Goal: Information Seeking & Learning: Learn about a topic

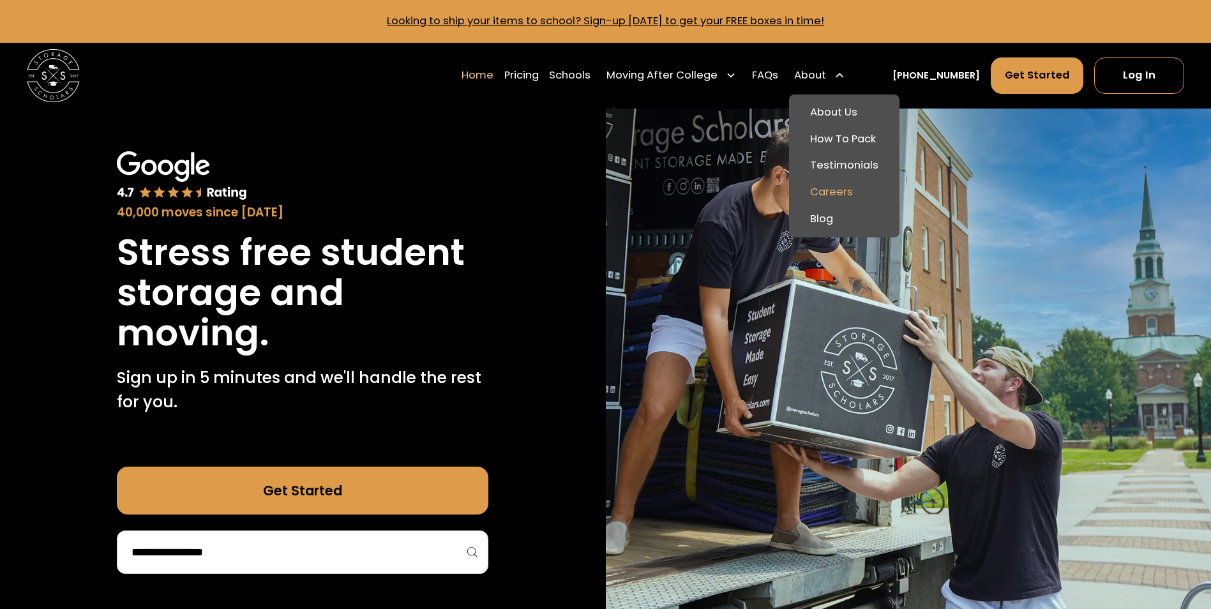
click at [854, 190] on link "Careers" at bounding box center [844, 192] width 100 height 27
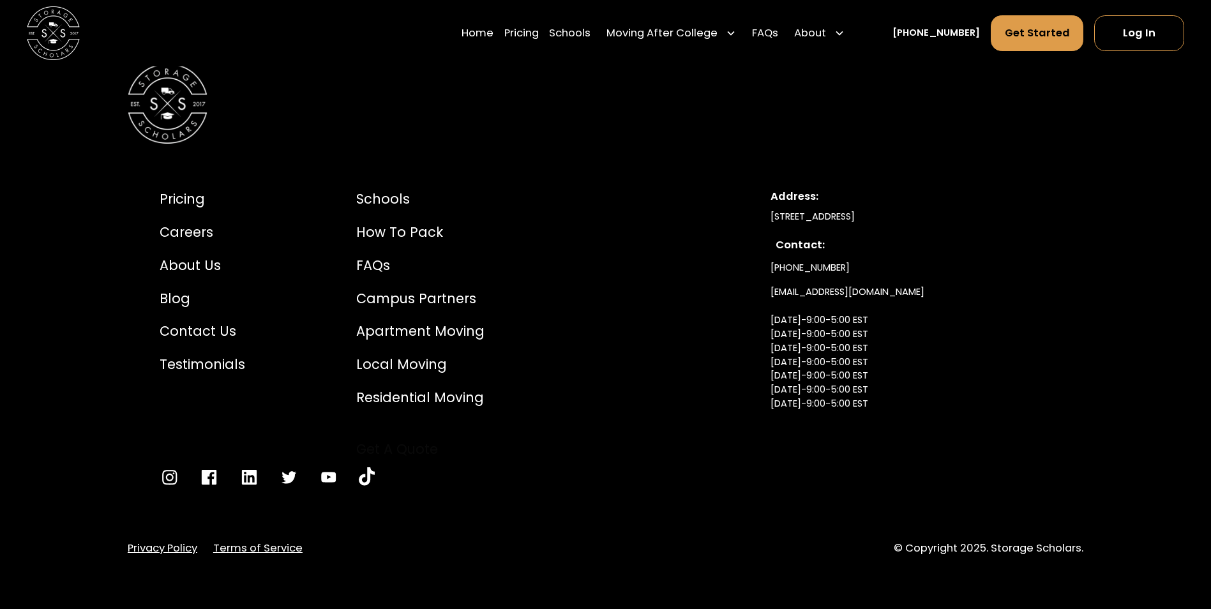
scroll to position [2795, 0]
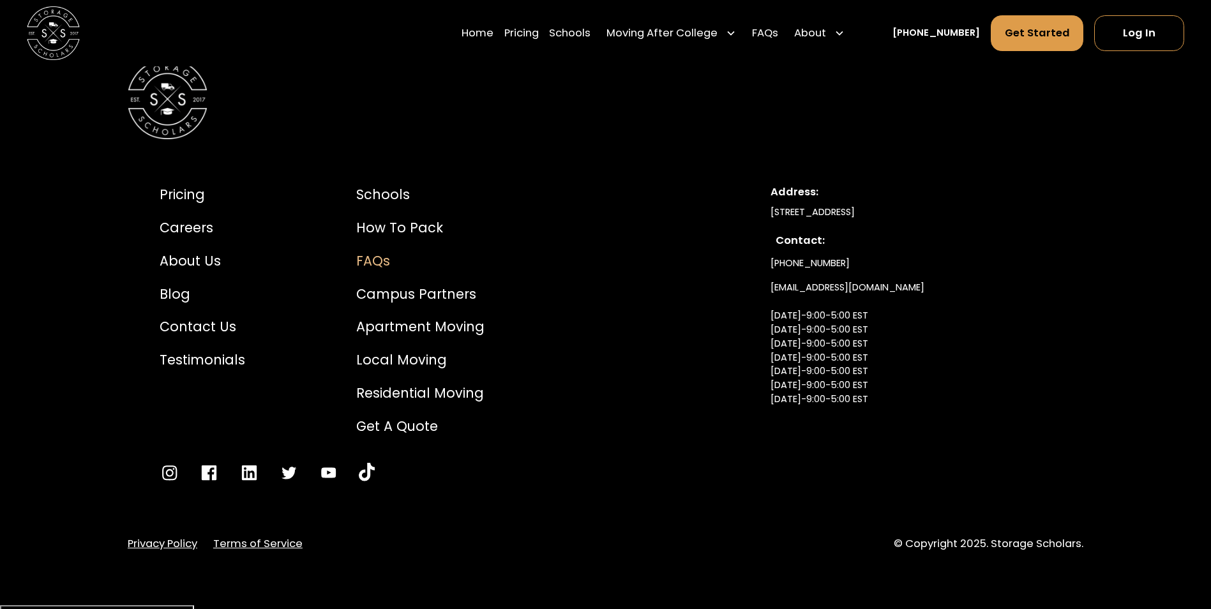
click at [375, 265] on div "FAQs" at bounding box center [420, 261] width 128 height 20
click at [398, 231] on div "How to Pack" at bounding box center [420, 228] width 128 height 20
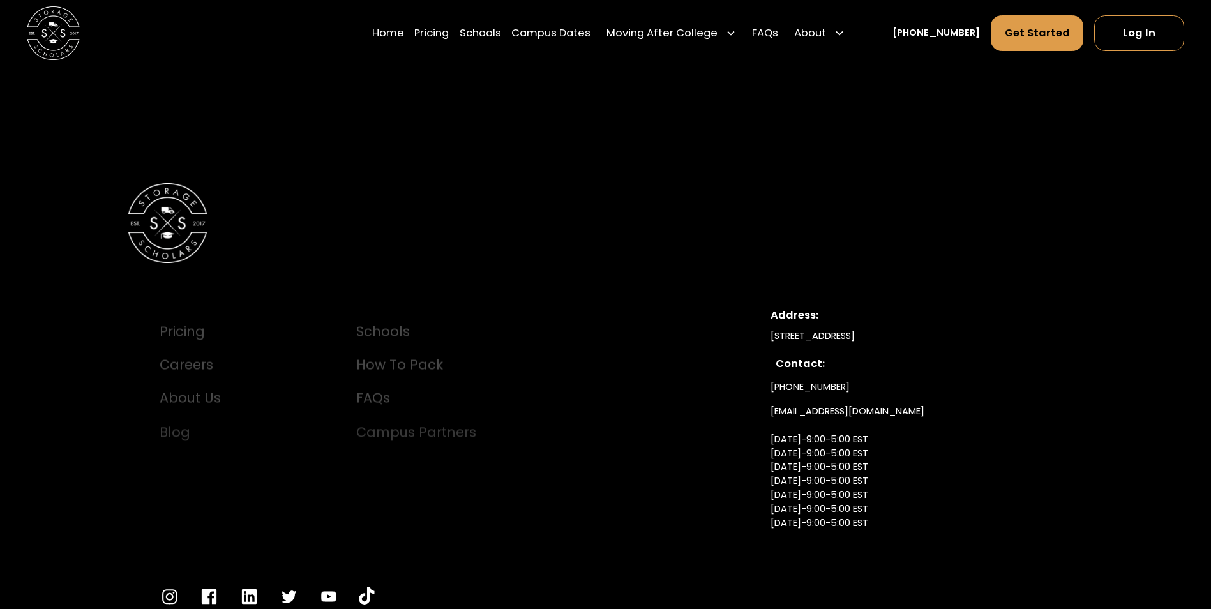
scroll to position [4247, 0]
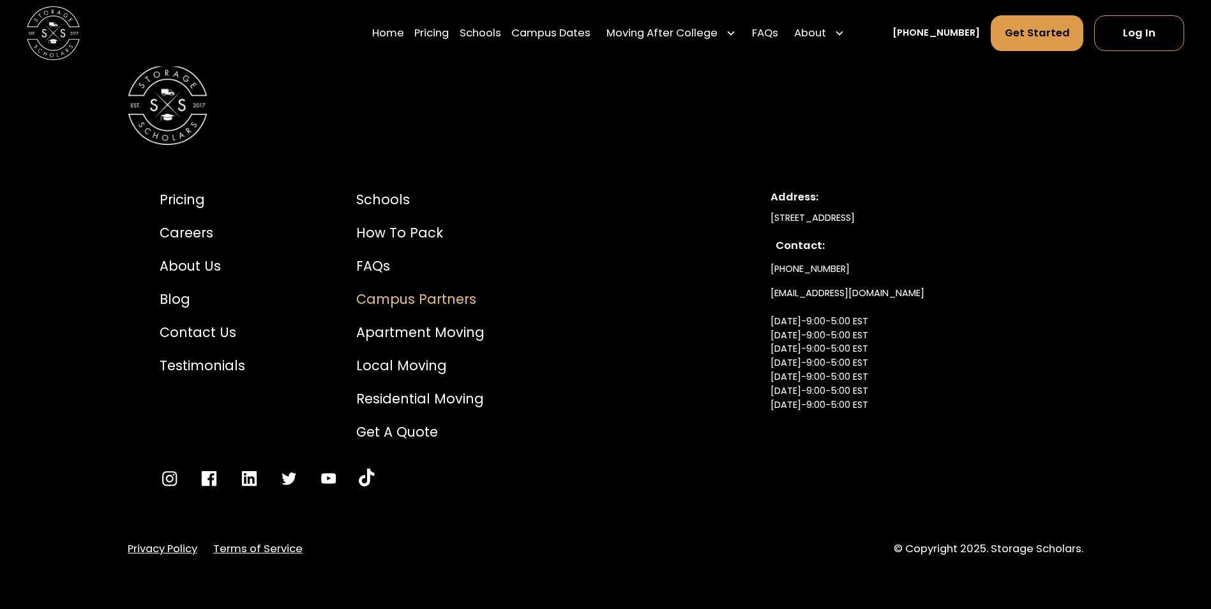
click at [385, 301] on div "Campus Partners" at bounding box center [420, 299] width 128 height 20
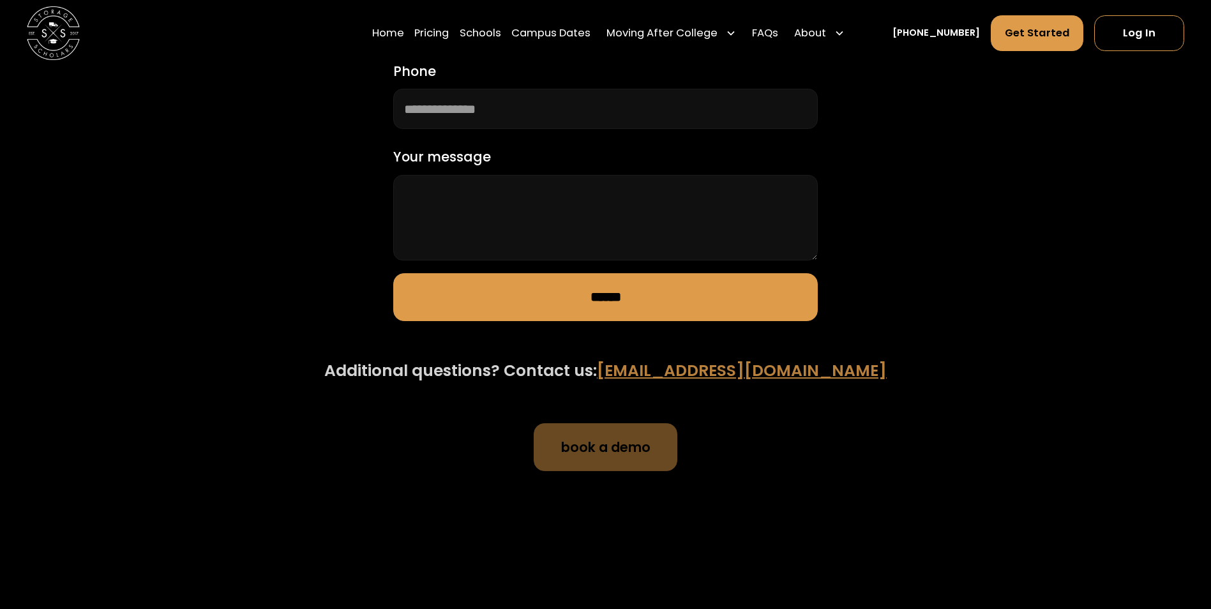
scroll to position [1533, 0]
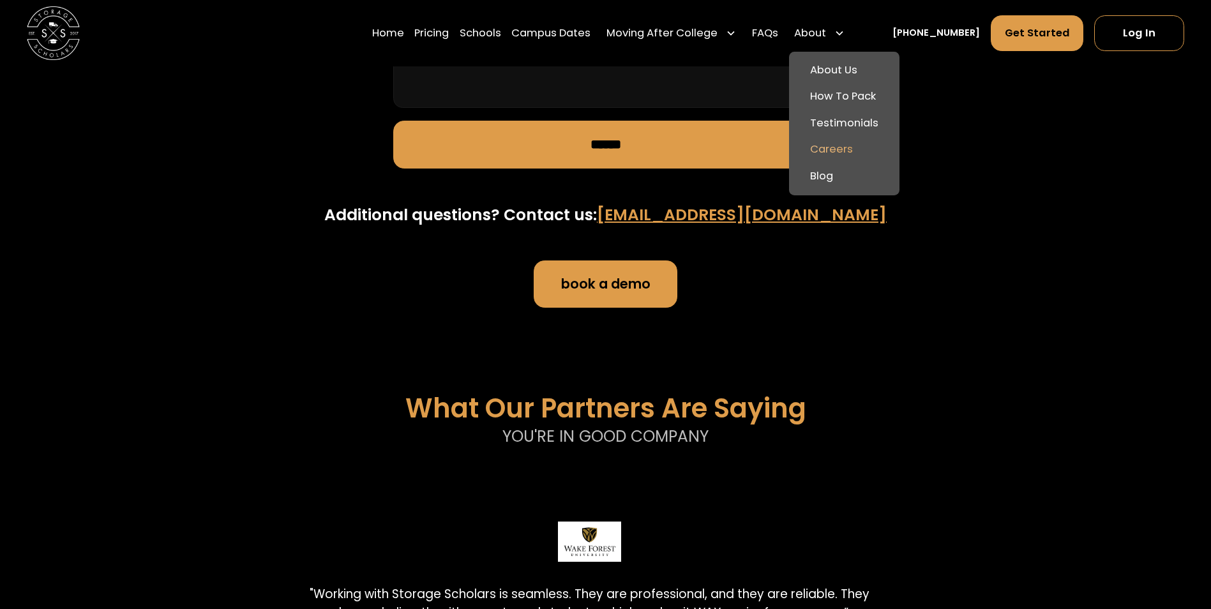
click at [833, 152] on link "Careers" at bounding box center [844, 150] width 100 height 27
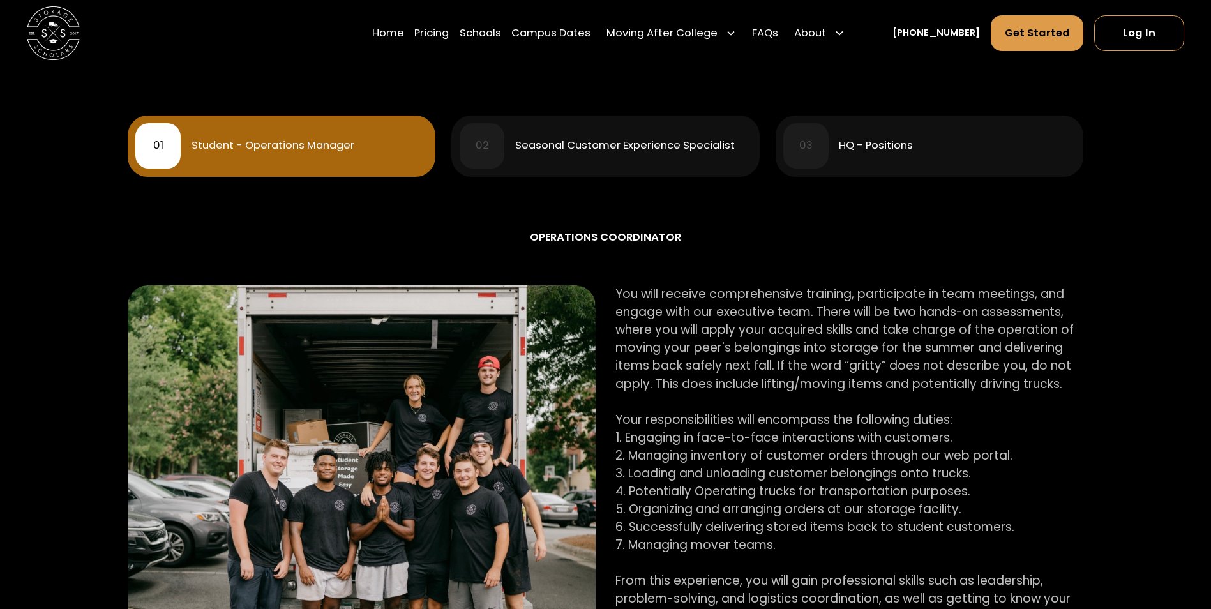
scroll to position [639, 0]
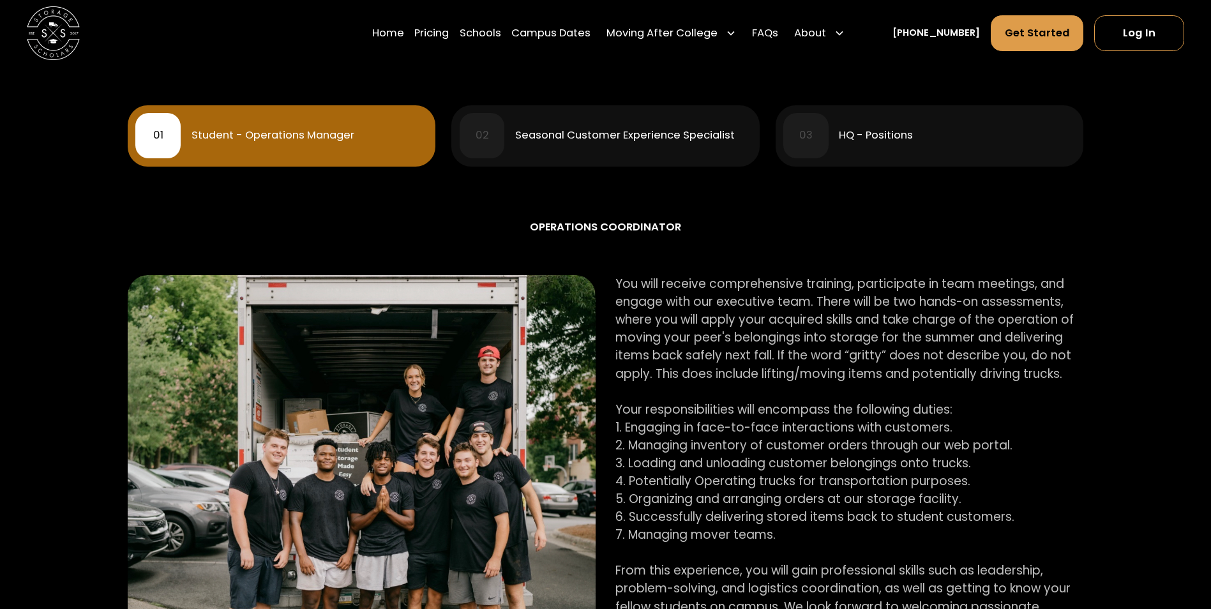
click at [650, 123] on div "02 Seasonal Customer Experience Specialist" at bounding box center [606, 135] width 292 height 45
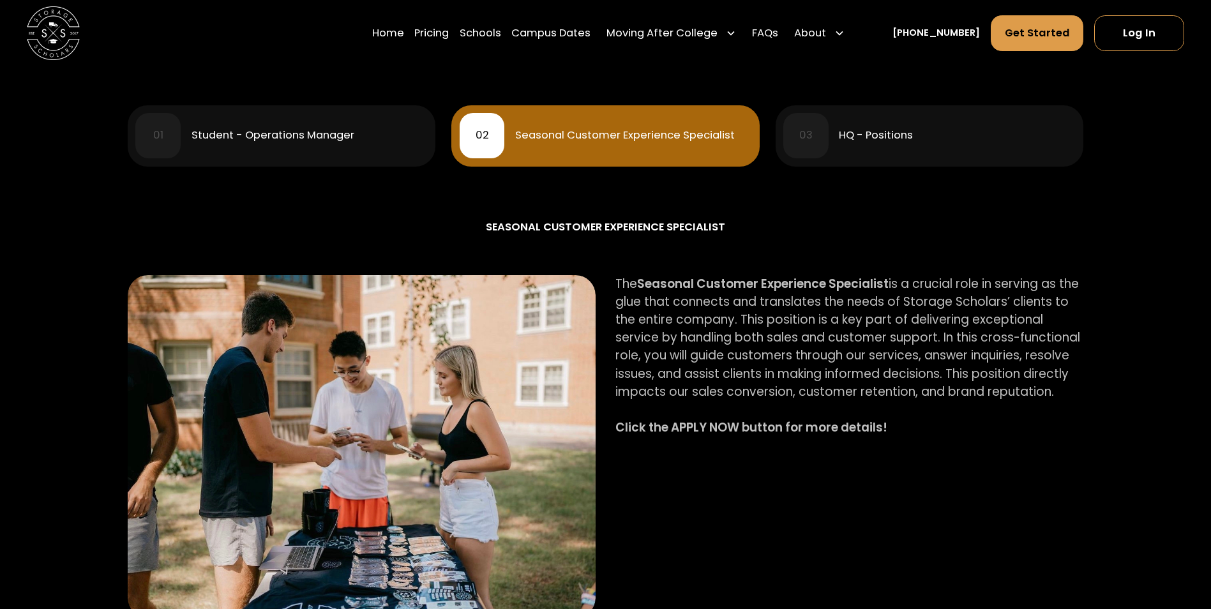
click at [271, 136] on div "Student - Operations Manager" at bounding box center [273, 135] width 163 height 11
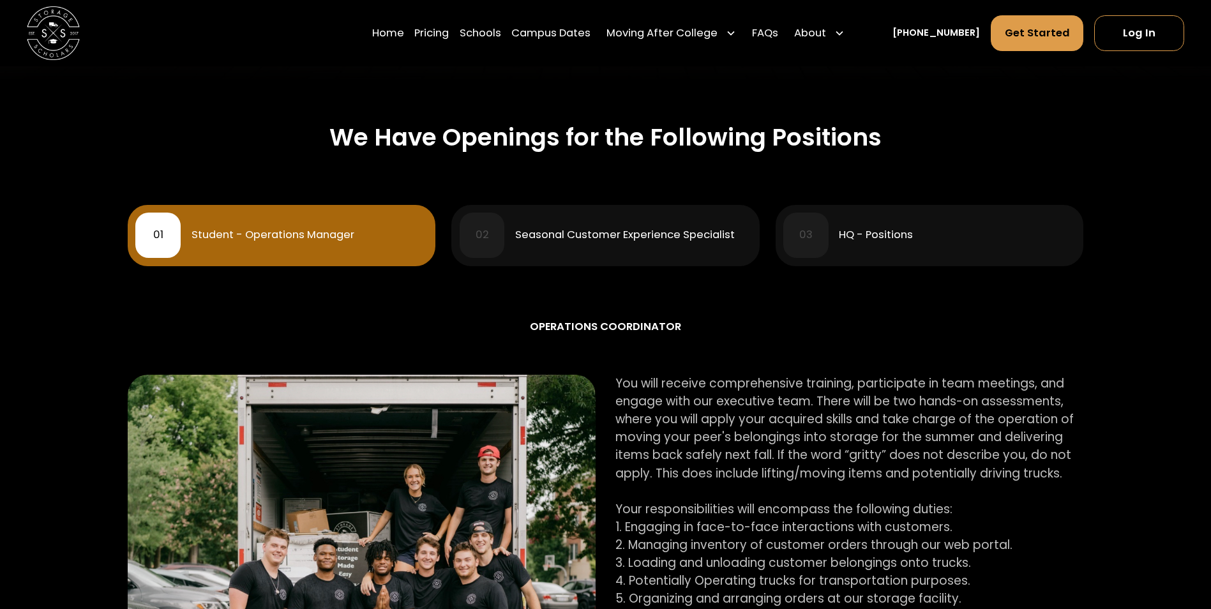
scroll to position [511, 0]
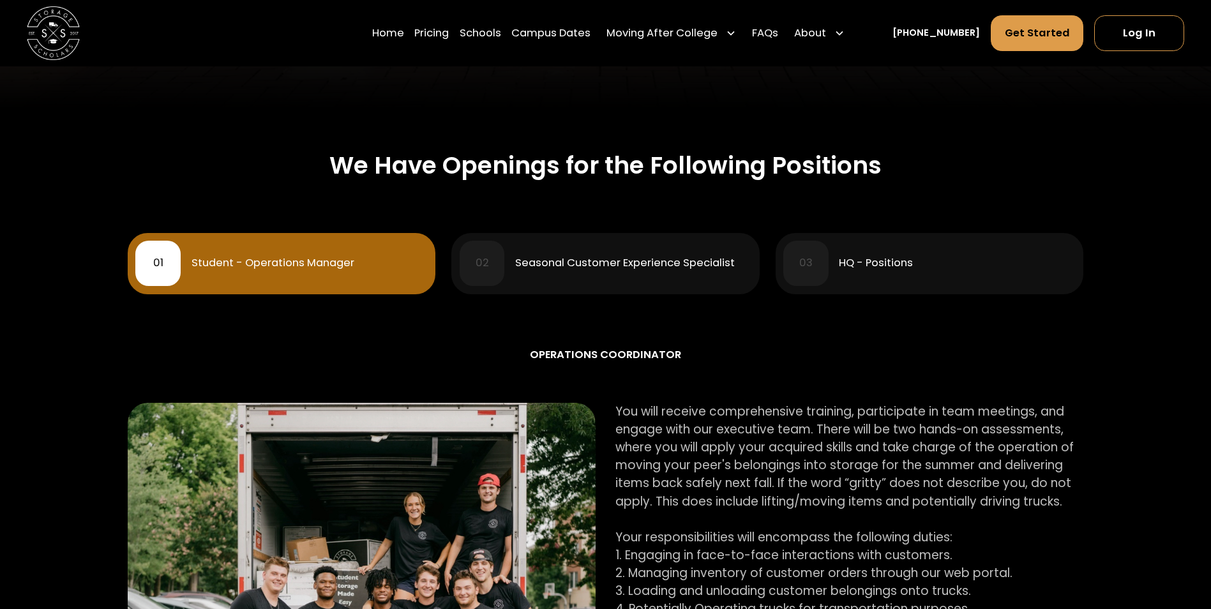
click at [873, 266] on div "HQ - Positions" at bounding box center [876, 263] width 74 height 11
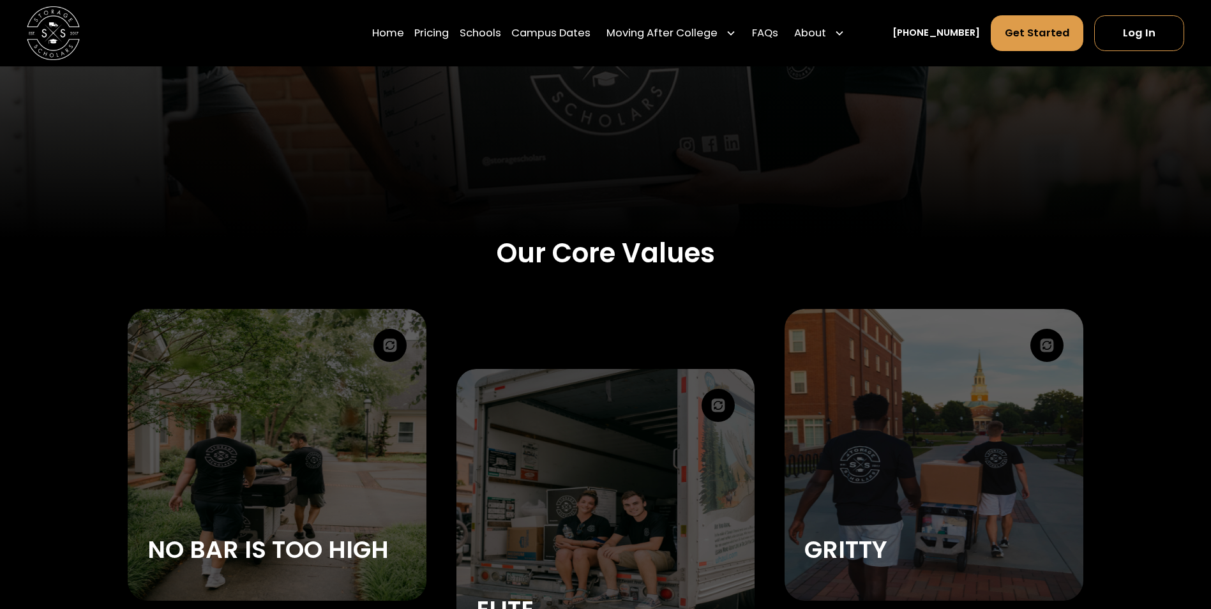
scroll to position [1229, 0]
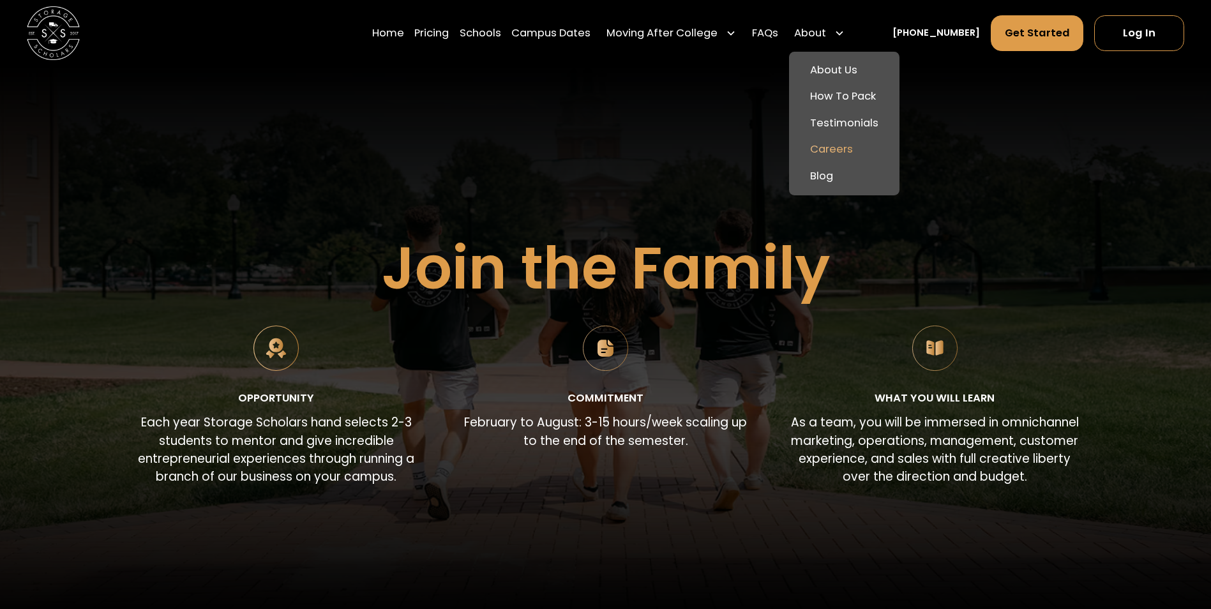
click at [853, 148] on link "Careers" at bounding box center [844, 150] width 100 height 27
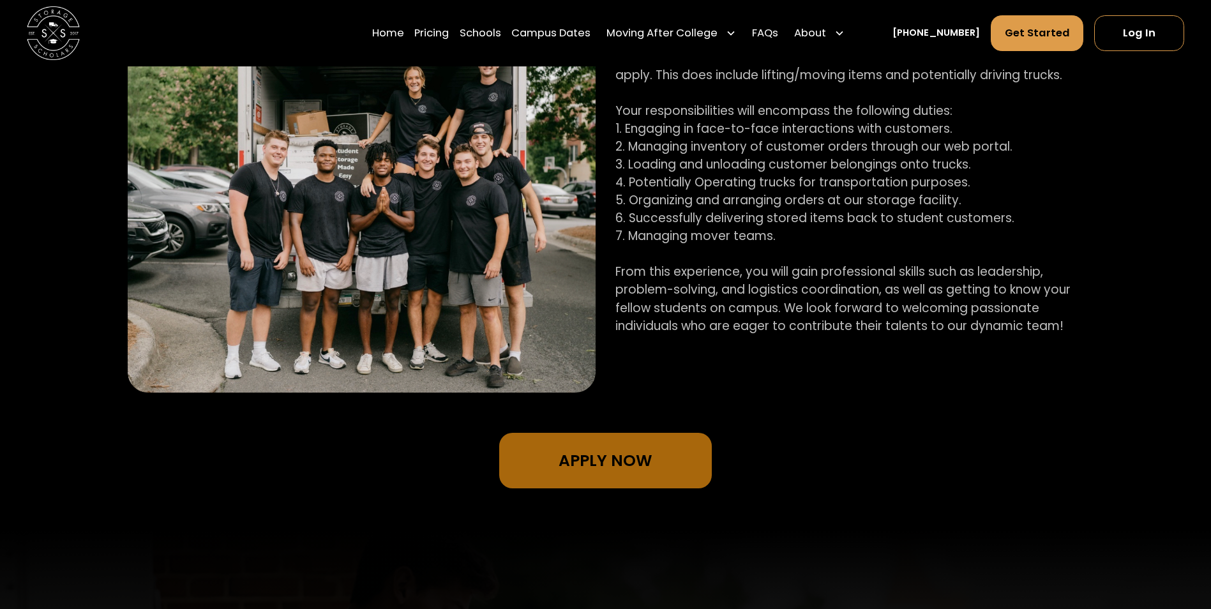
scroll to position [958, 0]
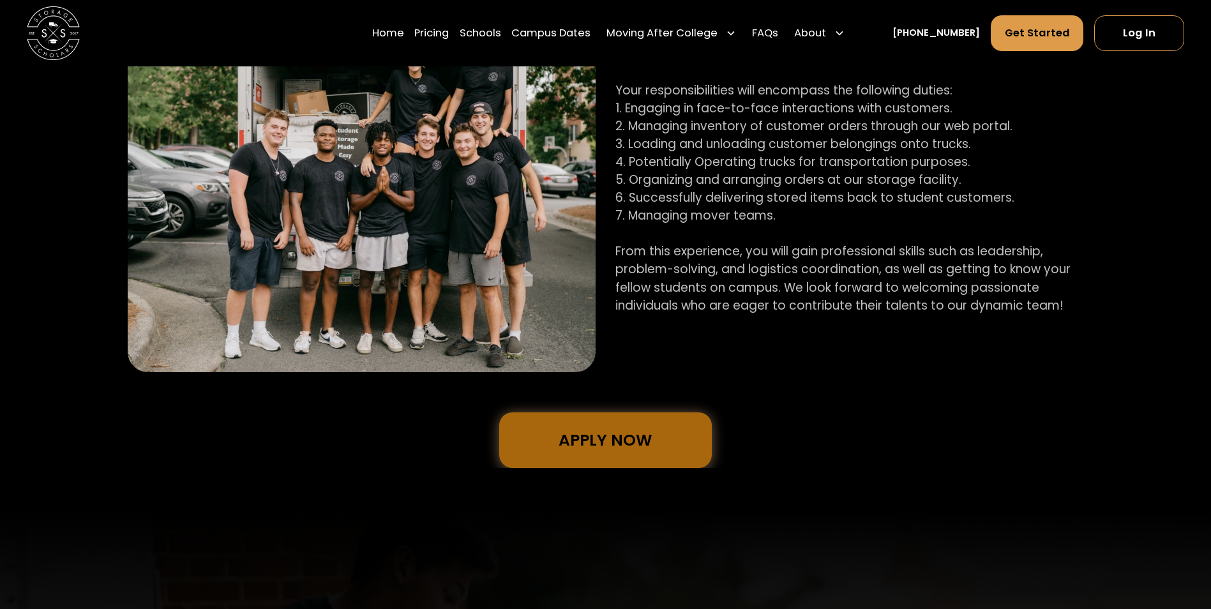
click at [611, 432] on link "Apply Now" at bounding box center [605, 441] width 213 height 56
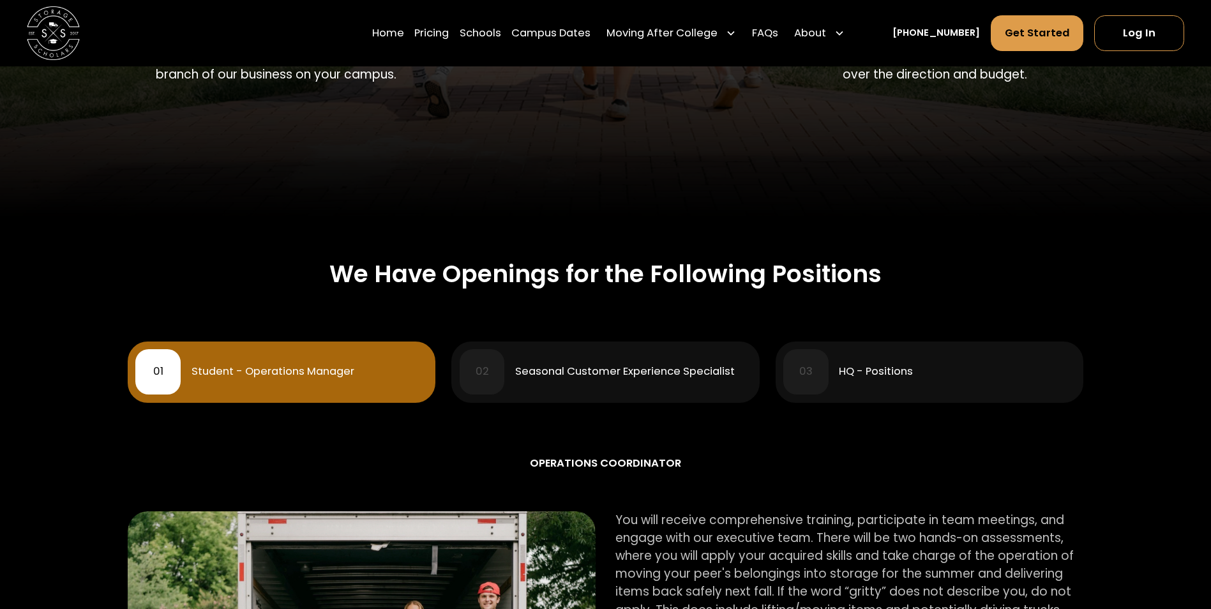
scroll to position [575, 0]
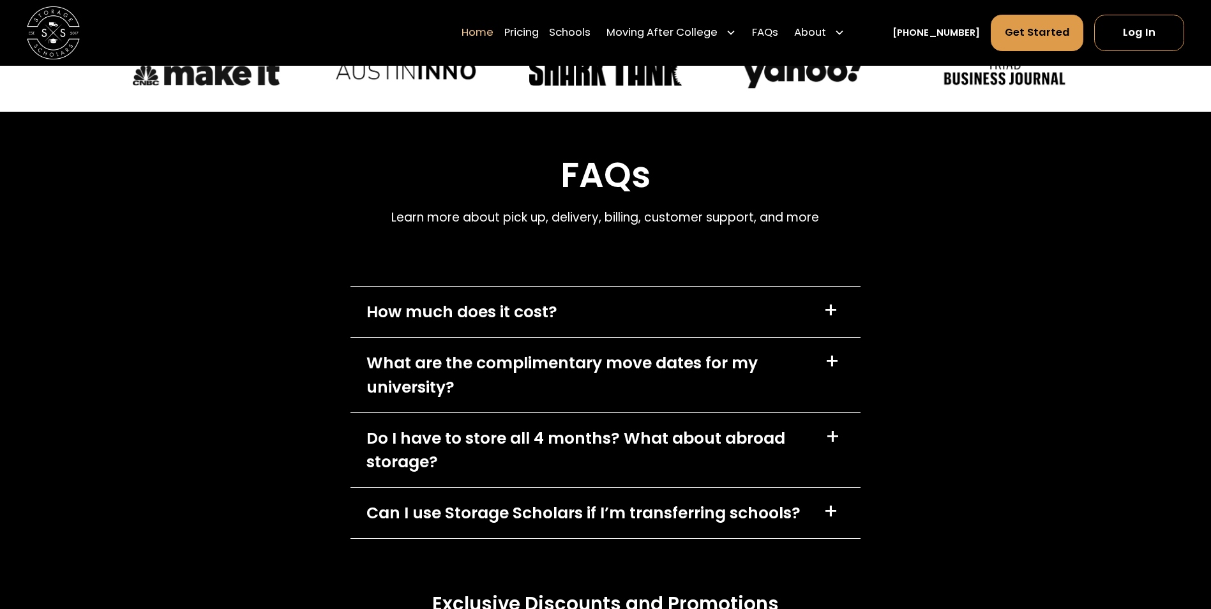
scroll to position [3959, 0]
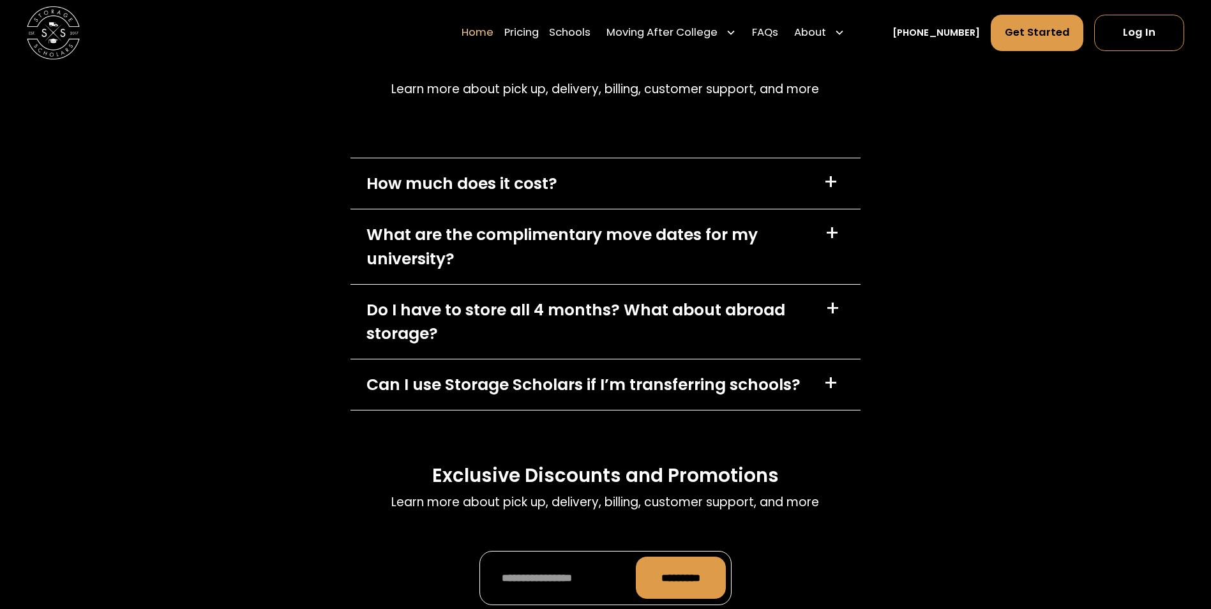
click at [829, 184] on div "+" at bounding box center [831, 182] width 15 height 21
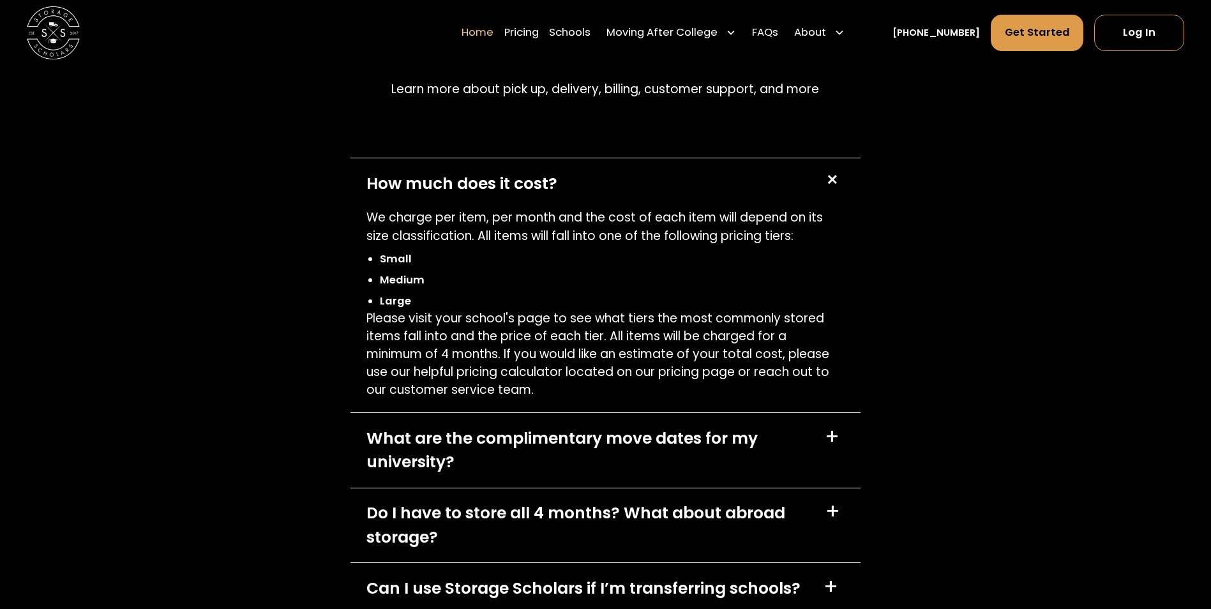
click at [829, 184] on div "+" at bounding box center [832, 180] width 26 height 26
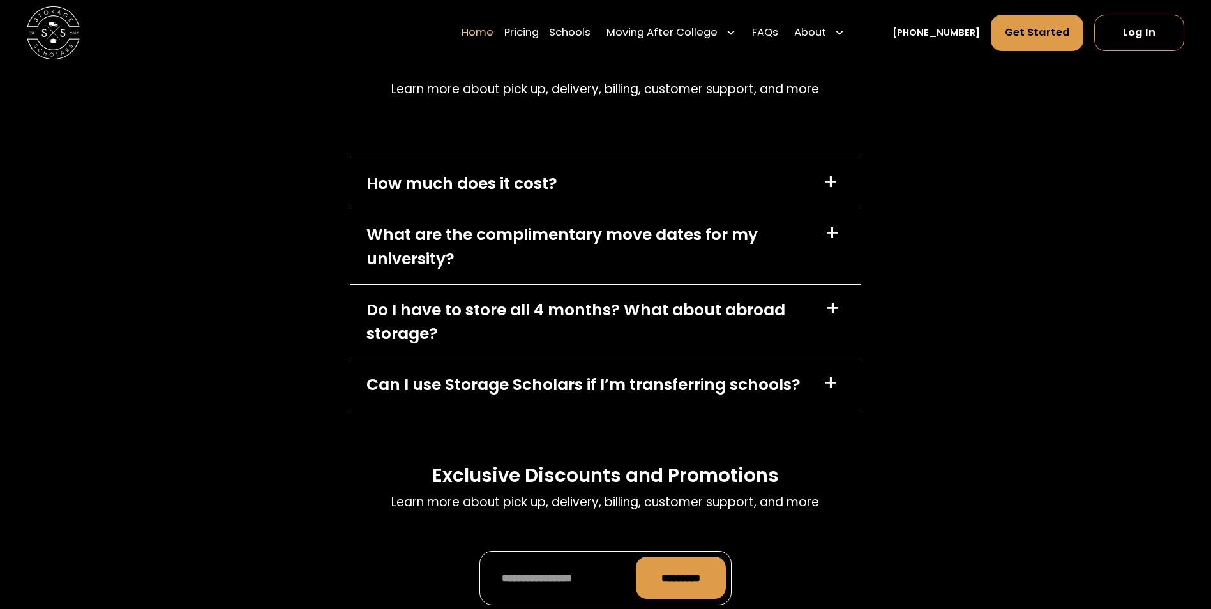
click at [827, 185] on div "+" at bounding box center [831, 182] width 15 height 21
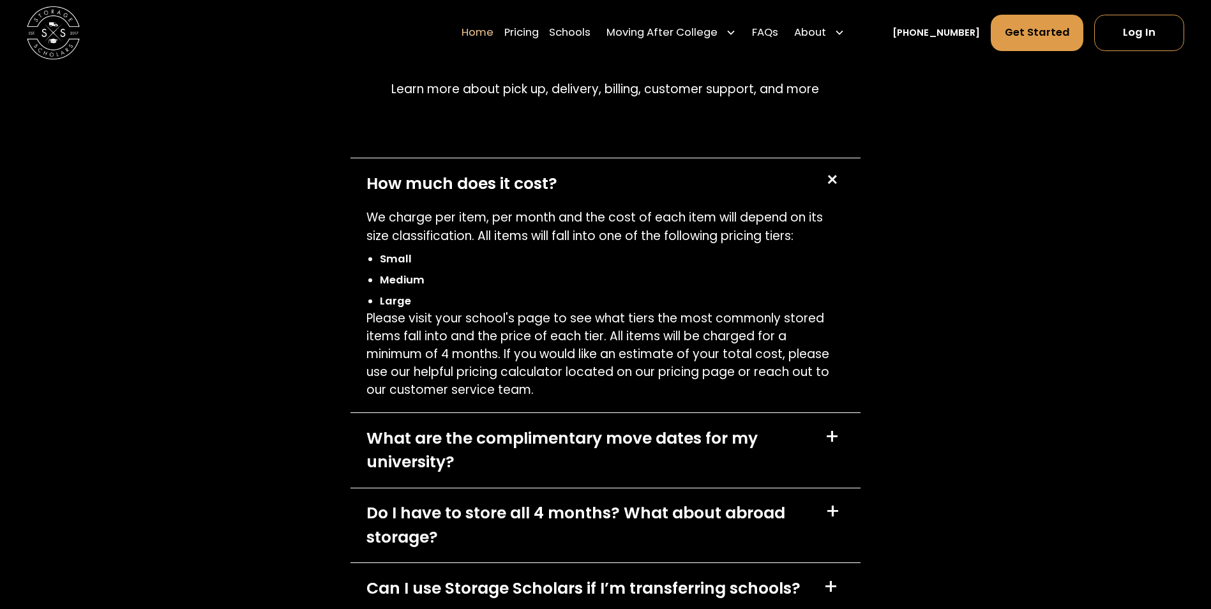
click at [827, 185] on div "+" at bounding box center [832, 180] width 26 height 26
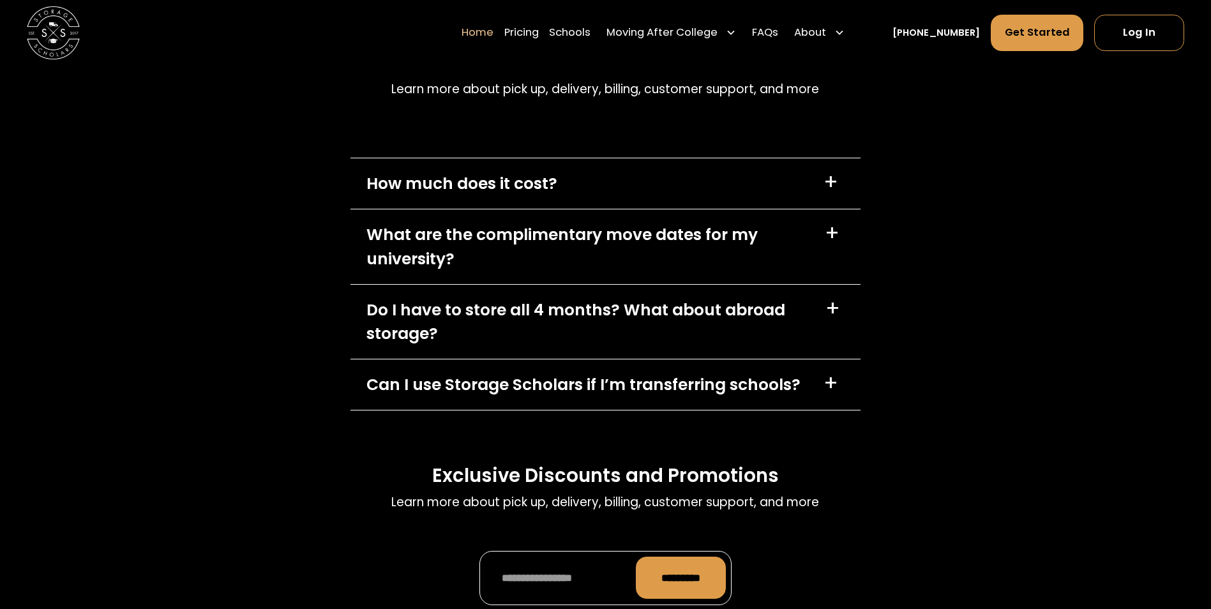
click at [837, 386] on div "+" at bounding box center [831, 383] width 15 height 21
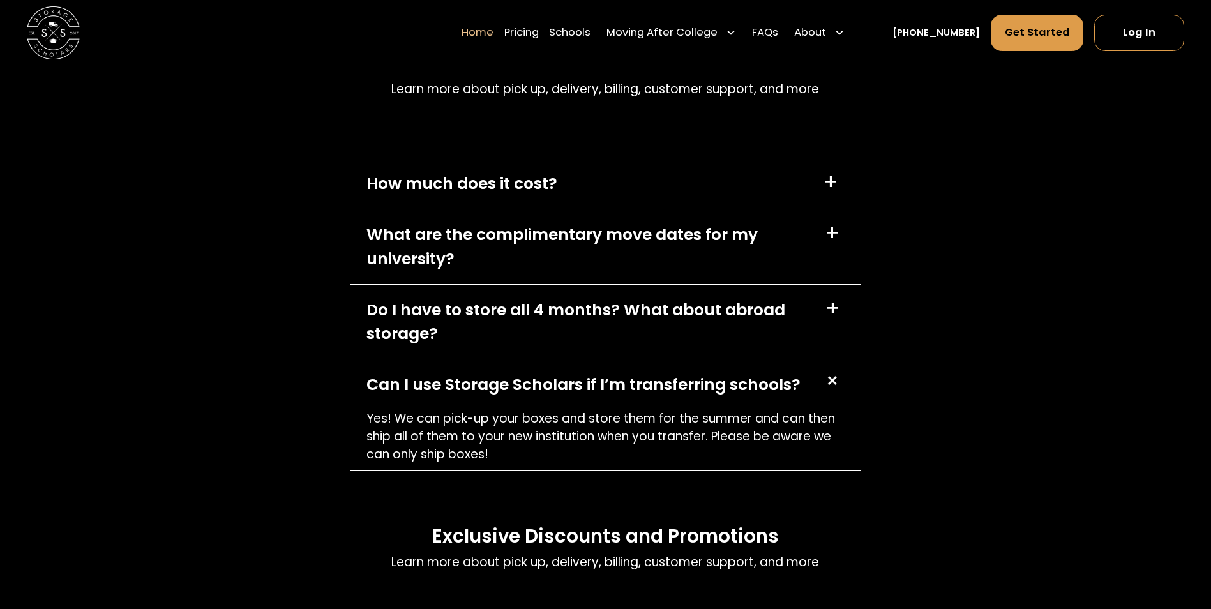
click at [834, 379] on div "+" at bounding box center [832, 381] width 26 height 26
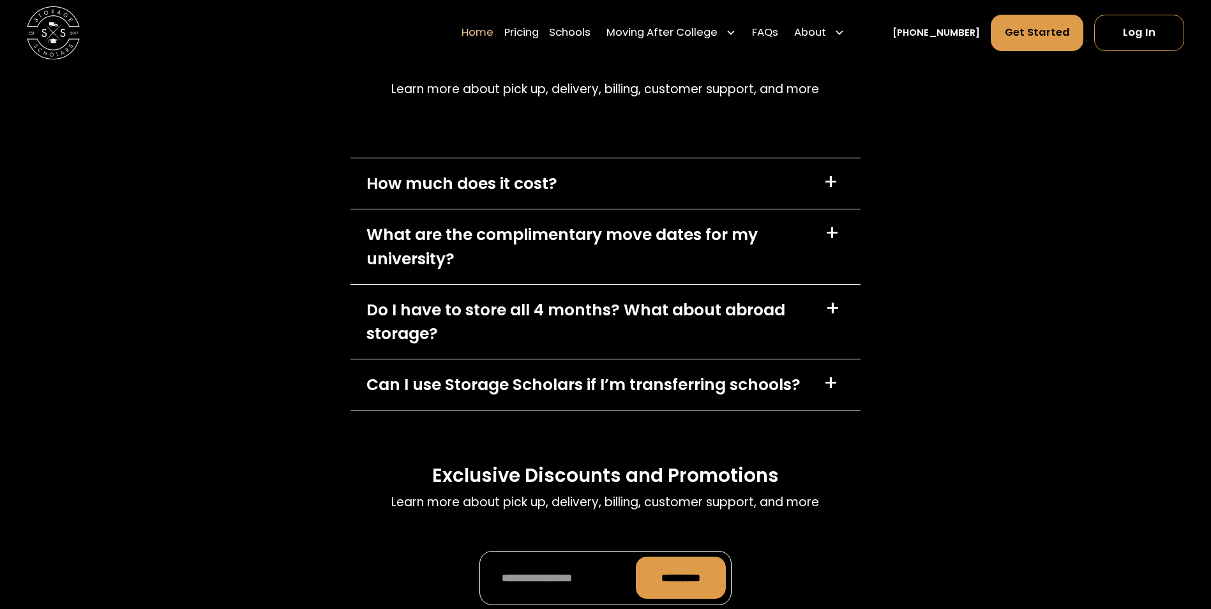
click at [833, 315] on div "+" at bounding box center [833, 308] width 15 height 21
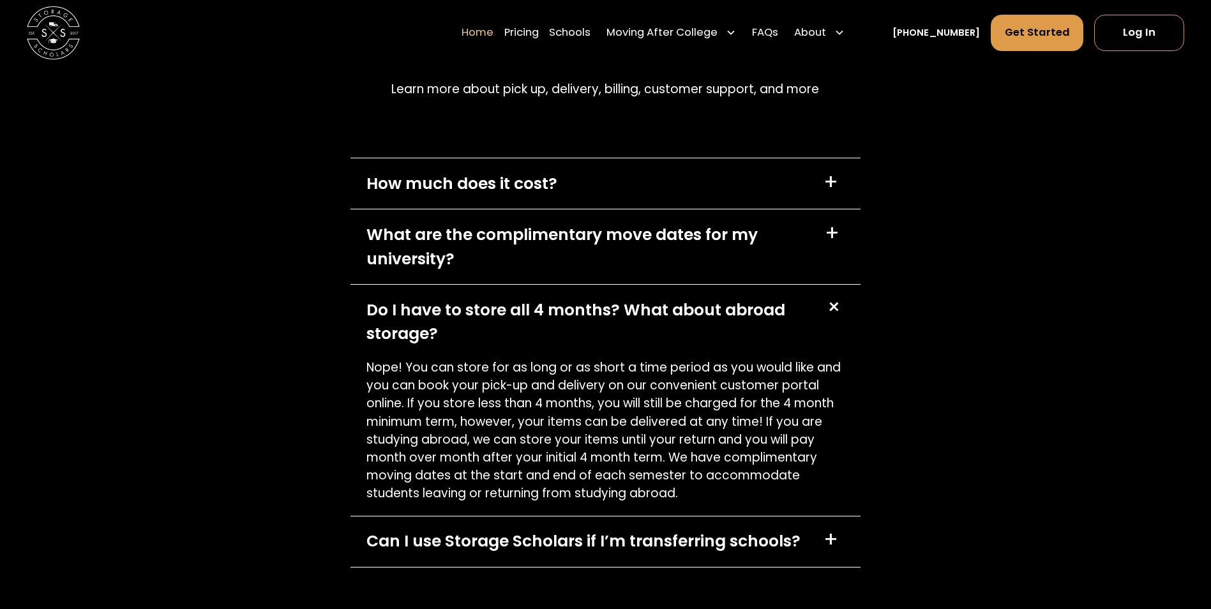
click at [833, 315] on div "+" at bounding box center [834, 307] width 26 height 26
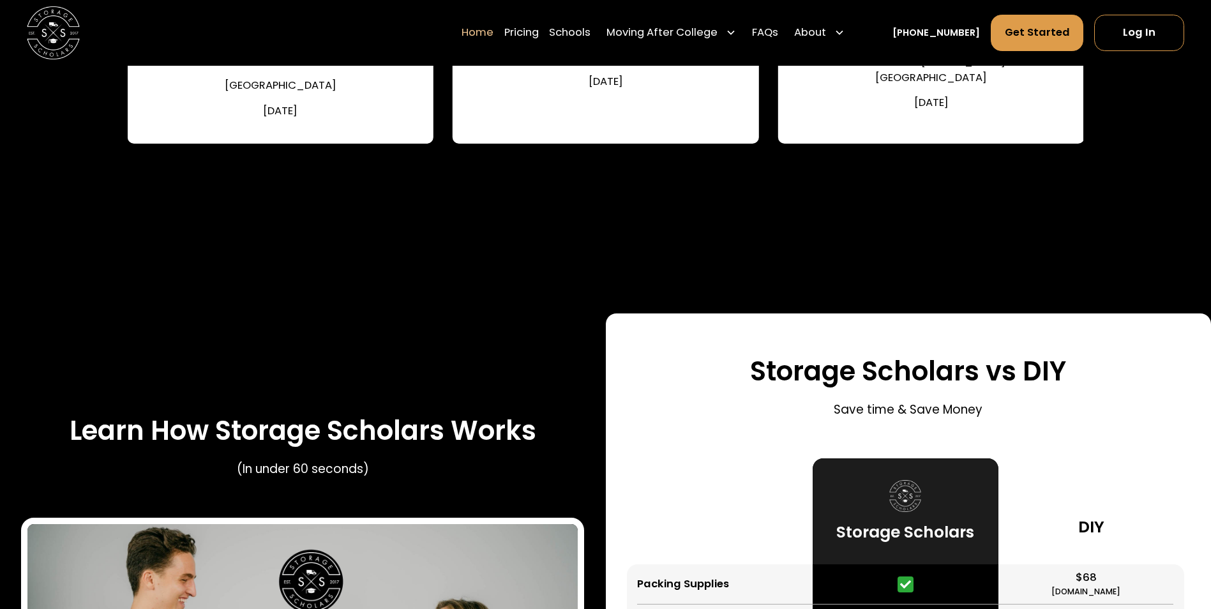
scroll to position [1949, 0]
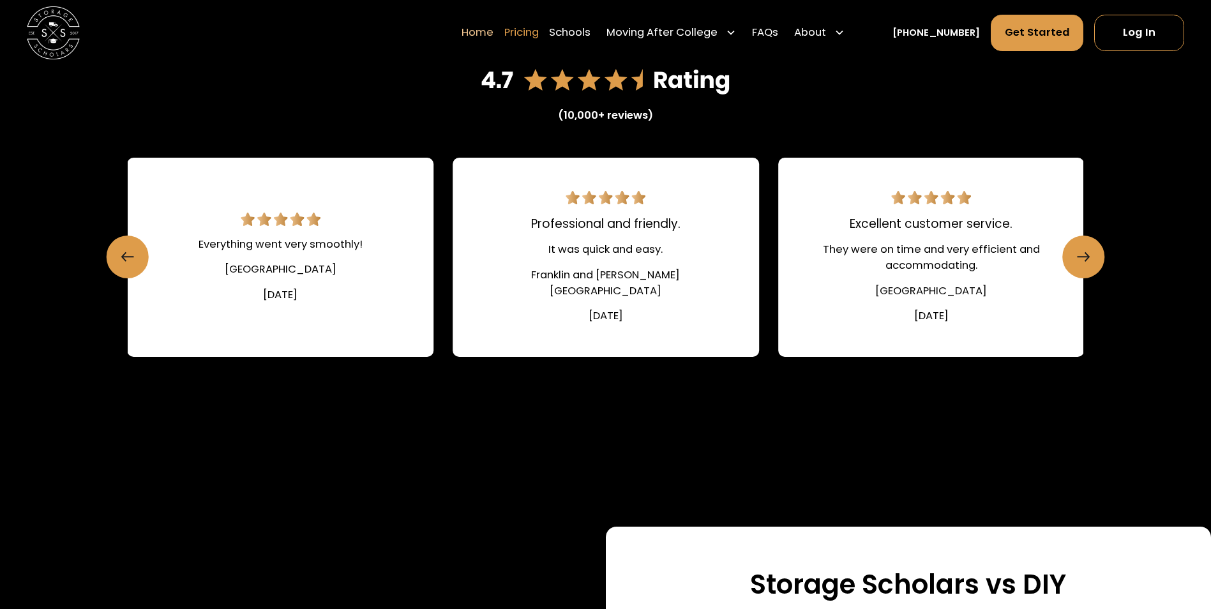
click at [539, 27] on link "Pricing" at bounding box center [521, 33] width 34 height 37
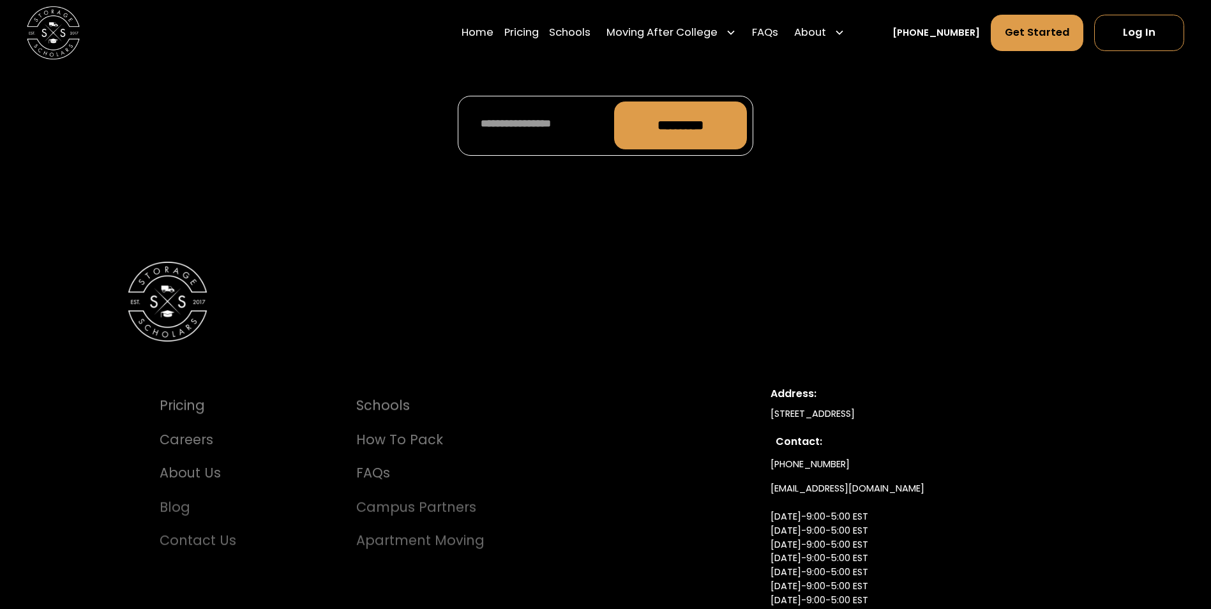
scroll to position [6367, 0]
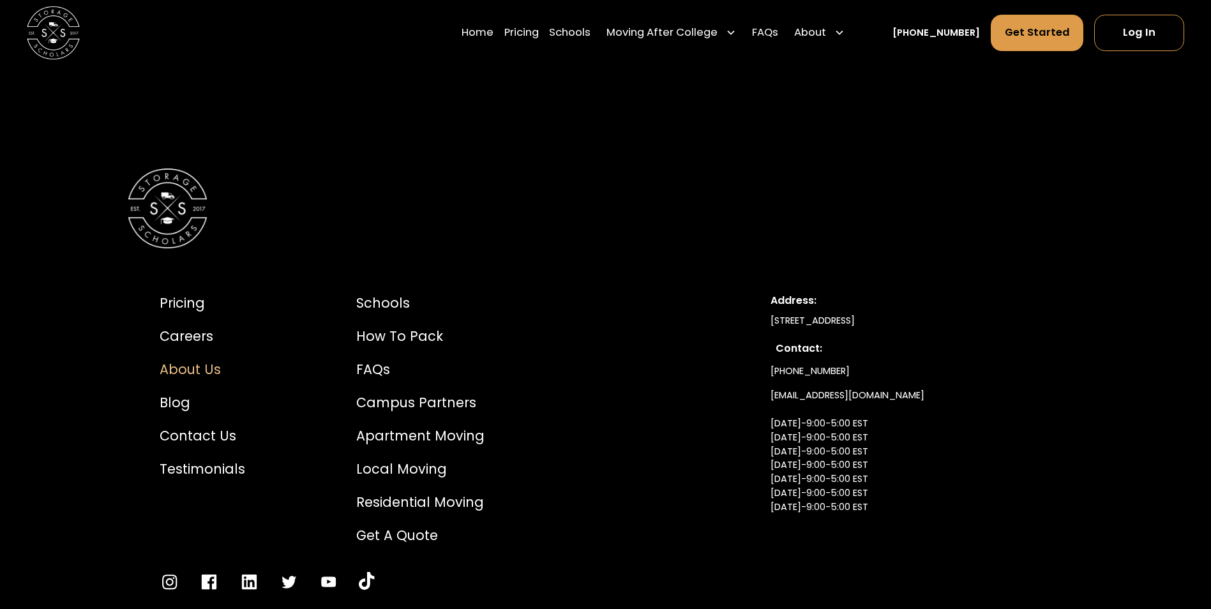
click at [188, 360] on div "About Us" at bounding box center [203, 370] width 86 height 20
